Goal: Information Seeking & Learning: Learn about a topic

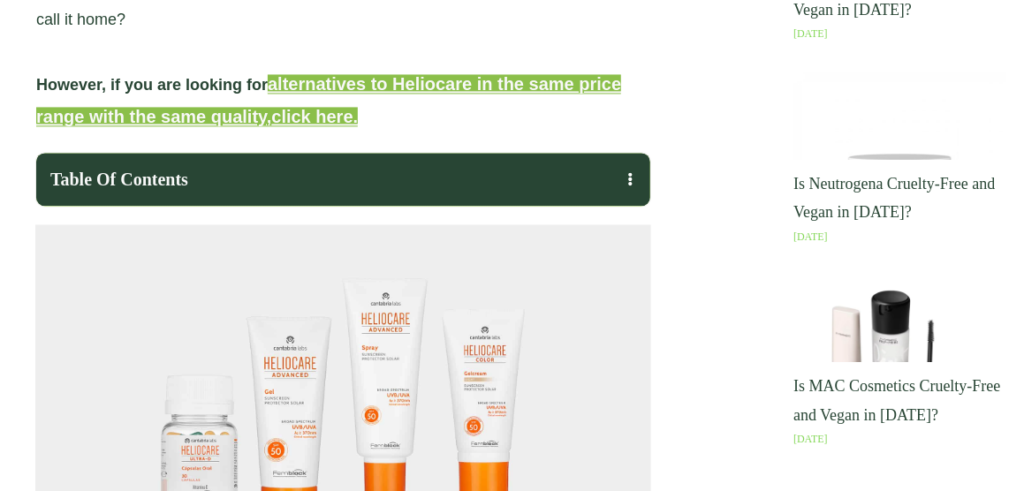
scroll to position [1414, 0]
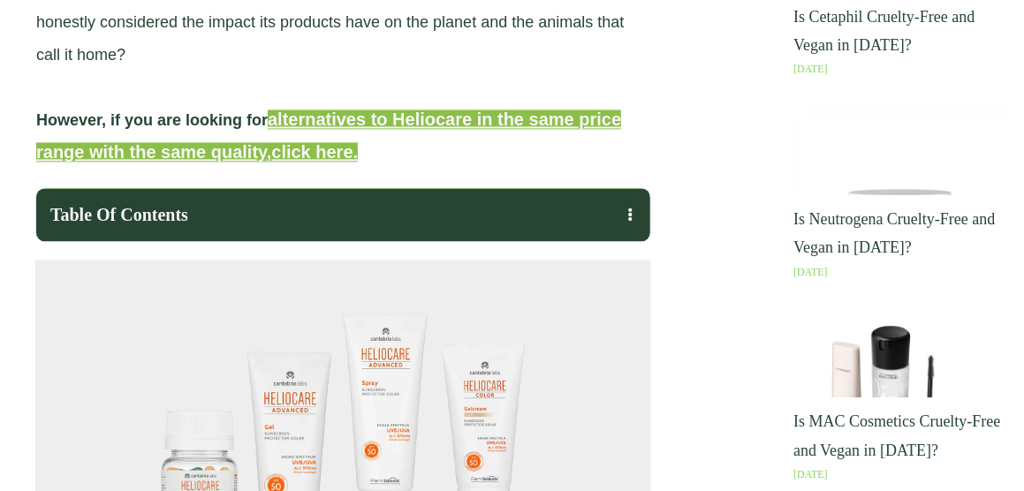
click at [457, 133] on span "alternatives to Heliocare in the same price range with the same quality," at bounding box center [328, 136] width 585 height 52
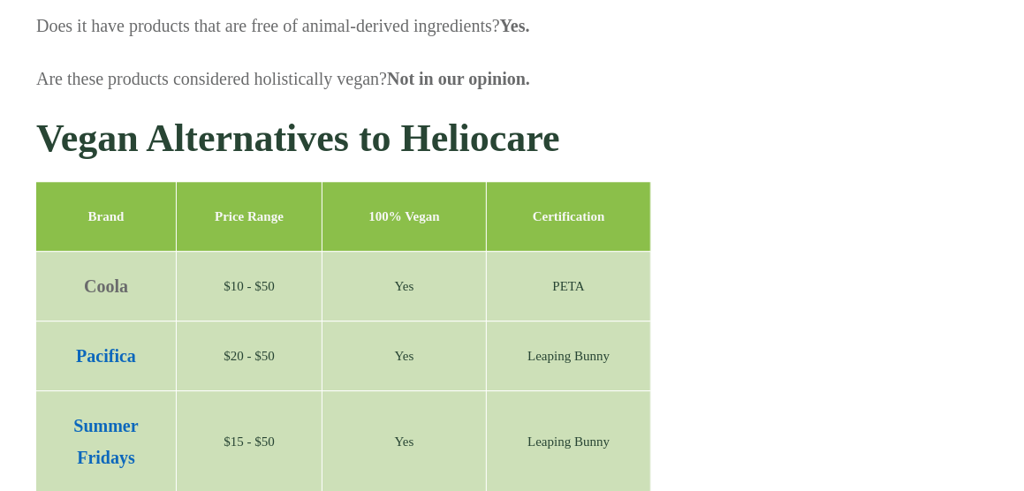
scroll to position [4701, 0]
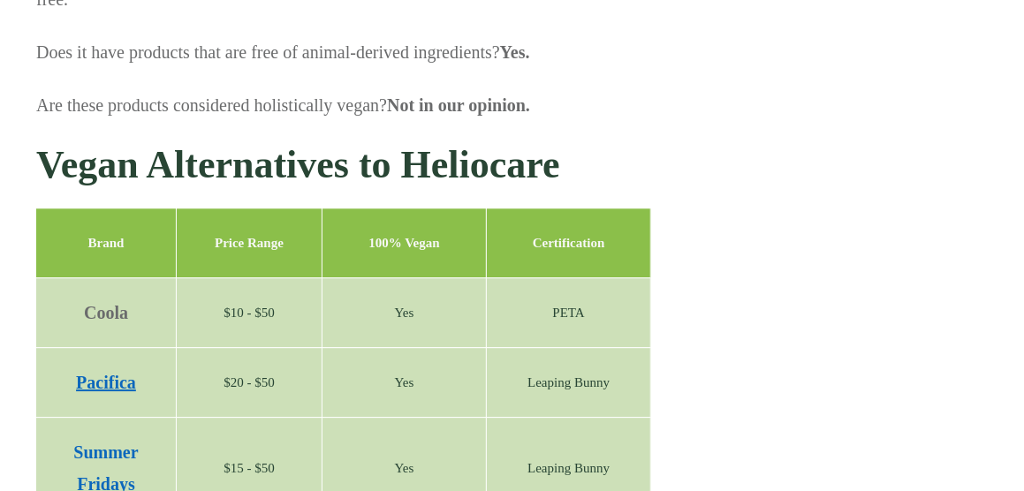
click at [118, 373] on strong "Pacifica" at bounding box center [106, 382] width 60 height 19
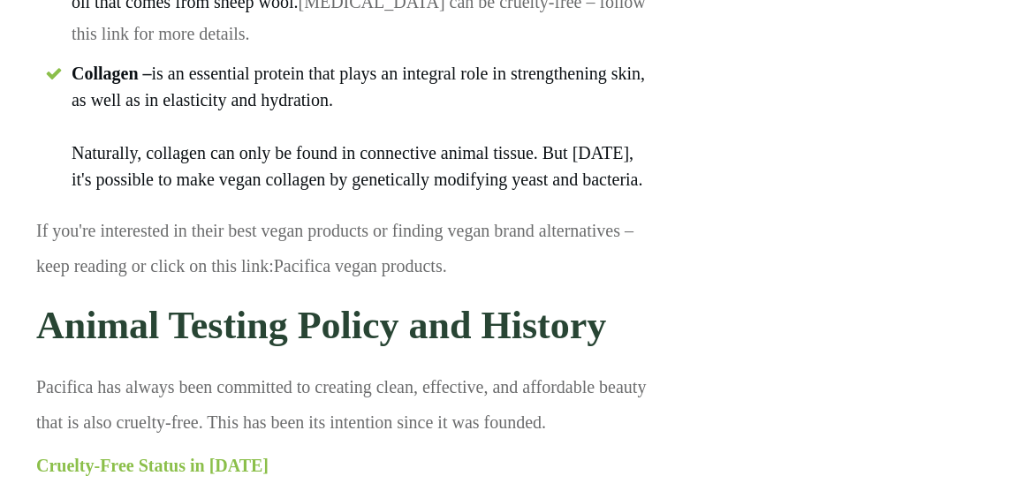
scroll to position [4329, 0]
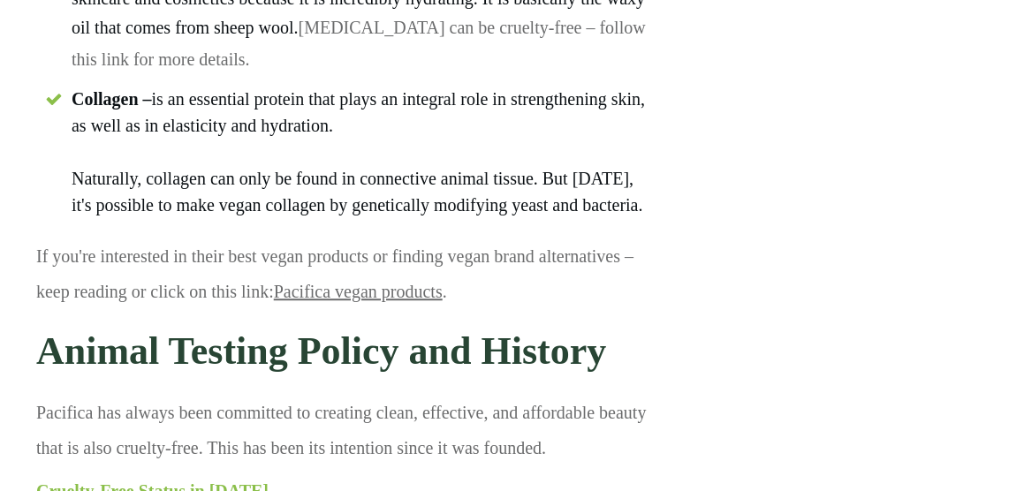
click at [382, 282] on link "Pacifica vegan products" at bounding box center [358, 291] width 169 height 19
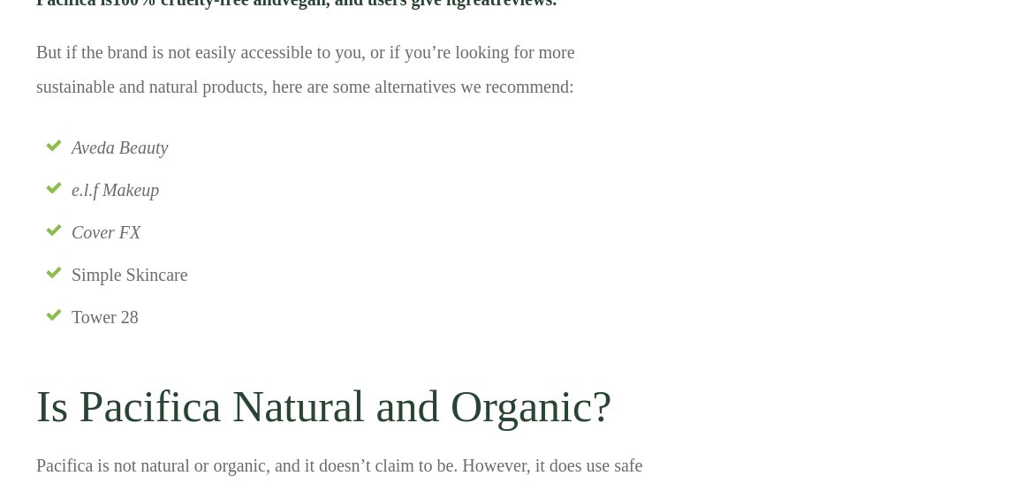
scroll to position [9322, 0]
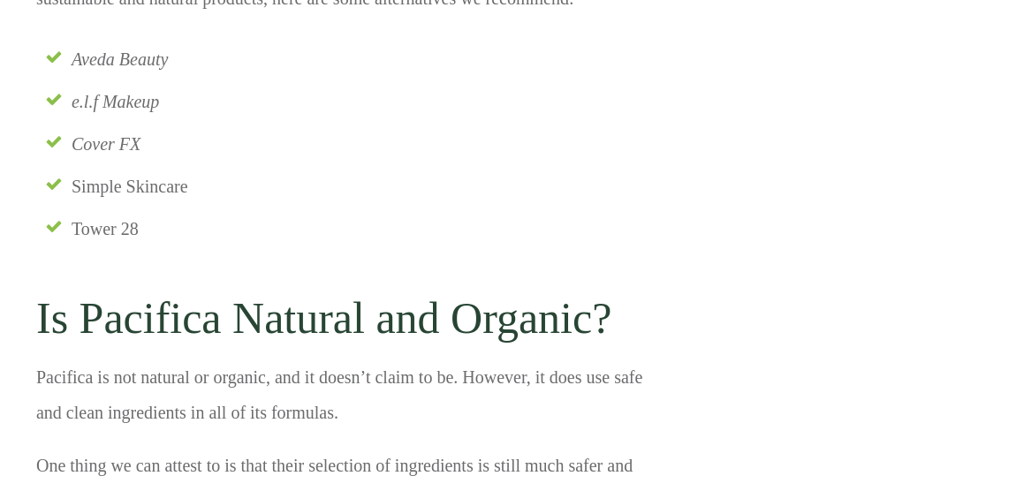
click at [477, 360] on p "Pacifica is not natural or organic, and it doesn’t claim to be. However, it doe…" at bounding box center [343, 404] width 614 height 88
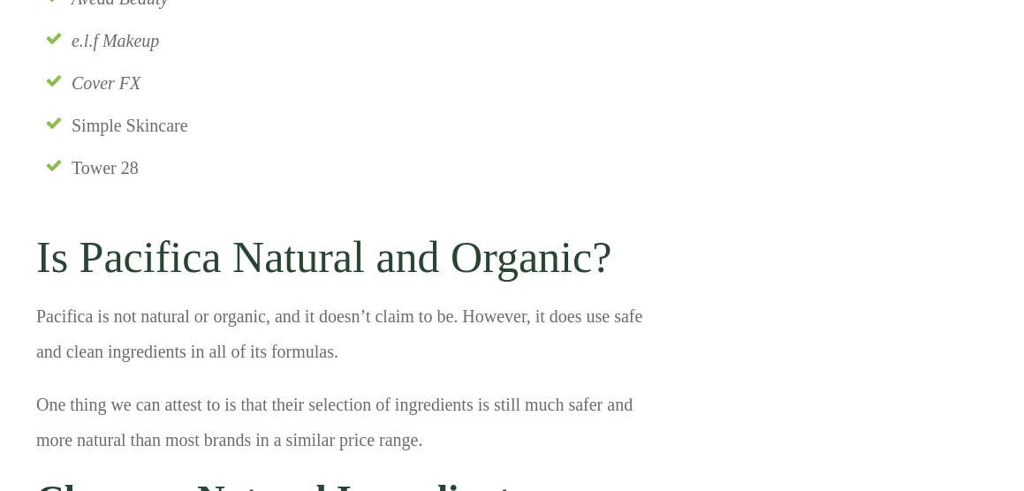
scroll to position [9410, 0]
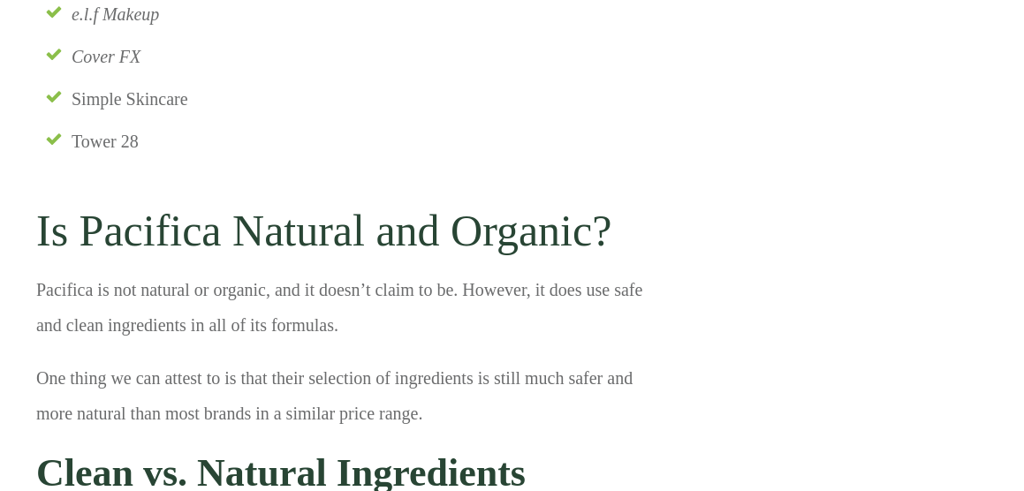
click at [475, 272] on p "Pacifica is not natural or organic, and it doesn’t claim to be. However, it doe…" at bounding box center [343, 316] width 614 height 88
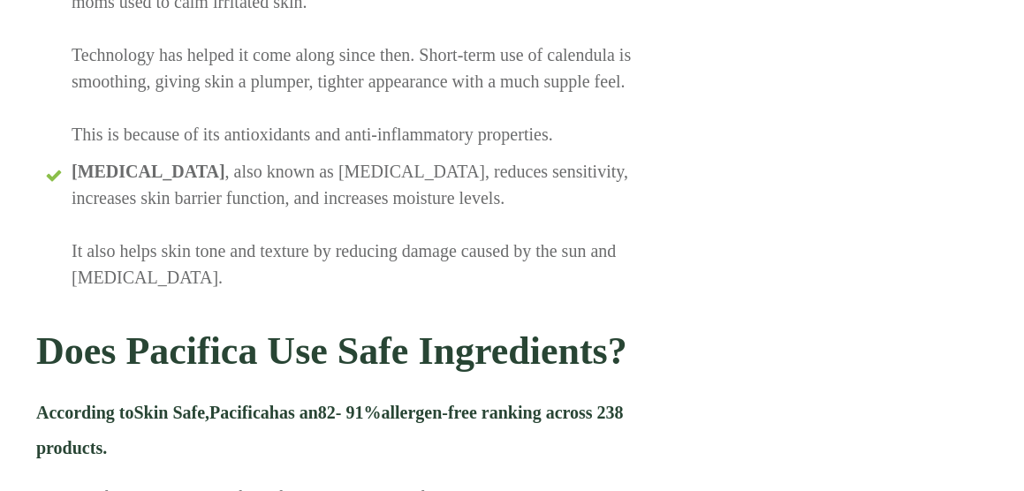
scroll to position [10735, 0]
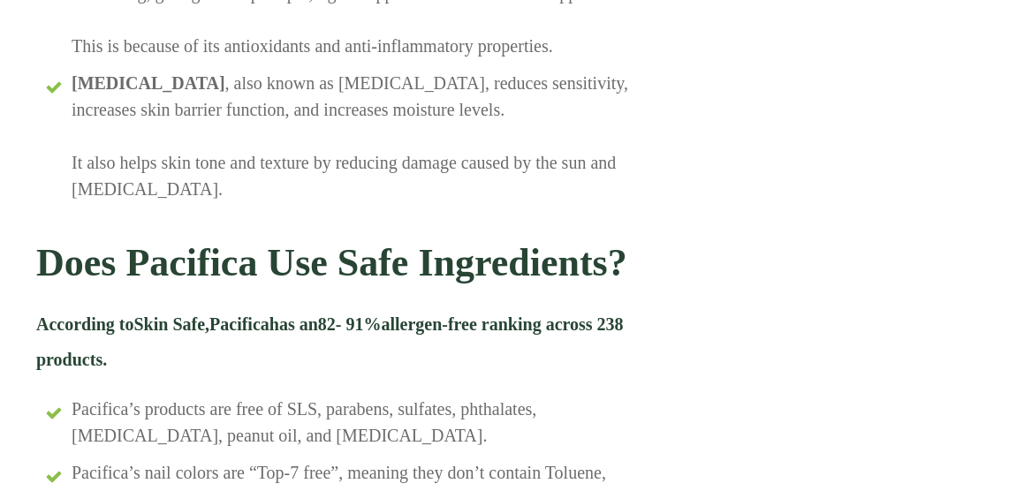
click at [461, 307] on p "According to Skin Safe , Pacifica has an 82- 91% allergen-free ranking across 2…" at bounding box center [343, 342] width 614 height 71
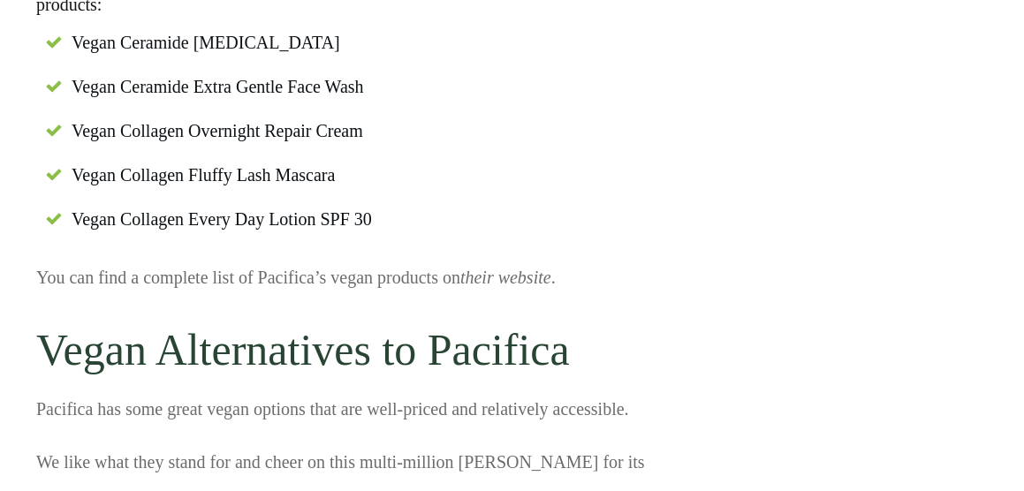
scroll to position [8615, 0]
